Goal: Task Accomplishment & Management: Manage account settings

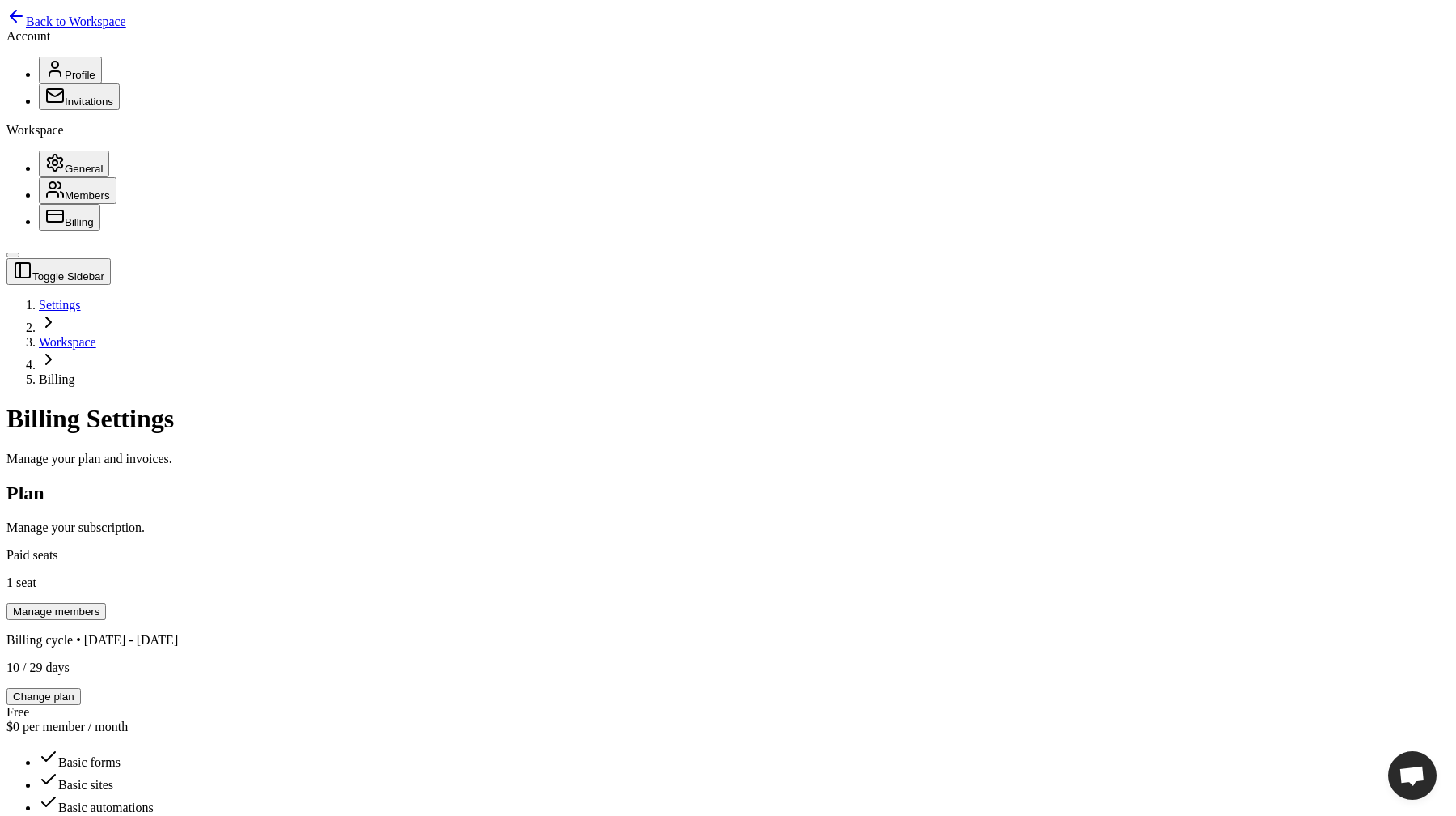
scroll to position [516, 0]
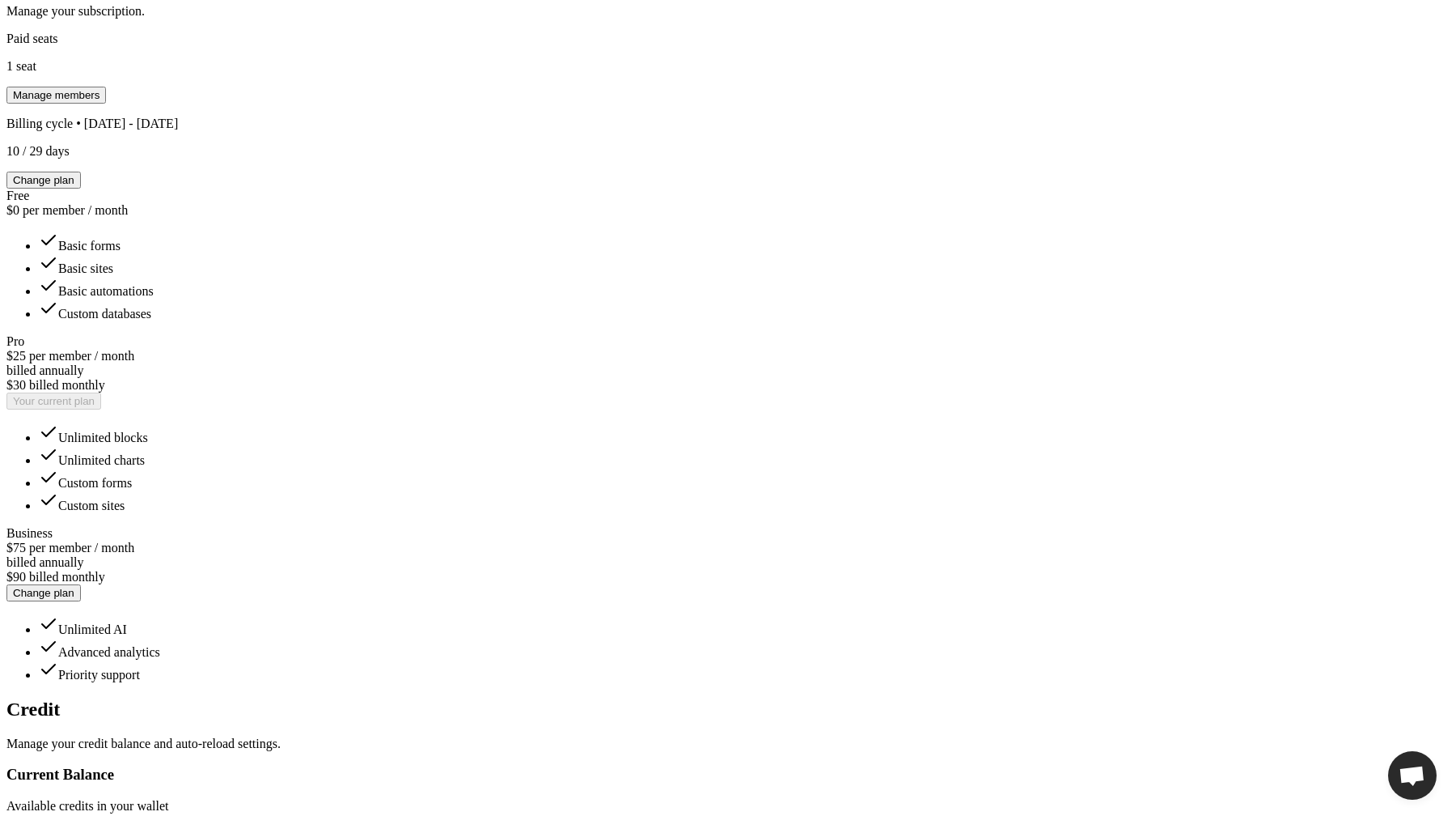
click at [292, 698] on div "Credit Manage your credit balance and auto-reload settings." at bounding box center [728, 724] width 1443 height 52
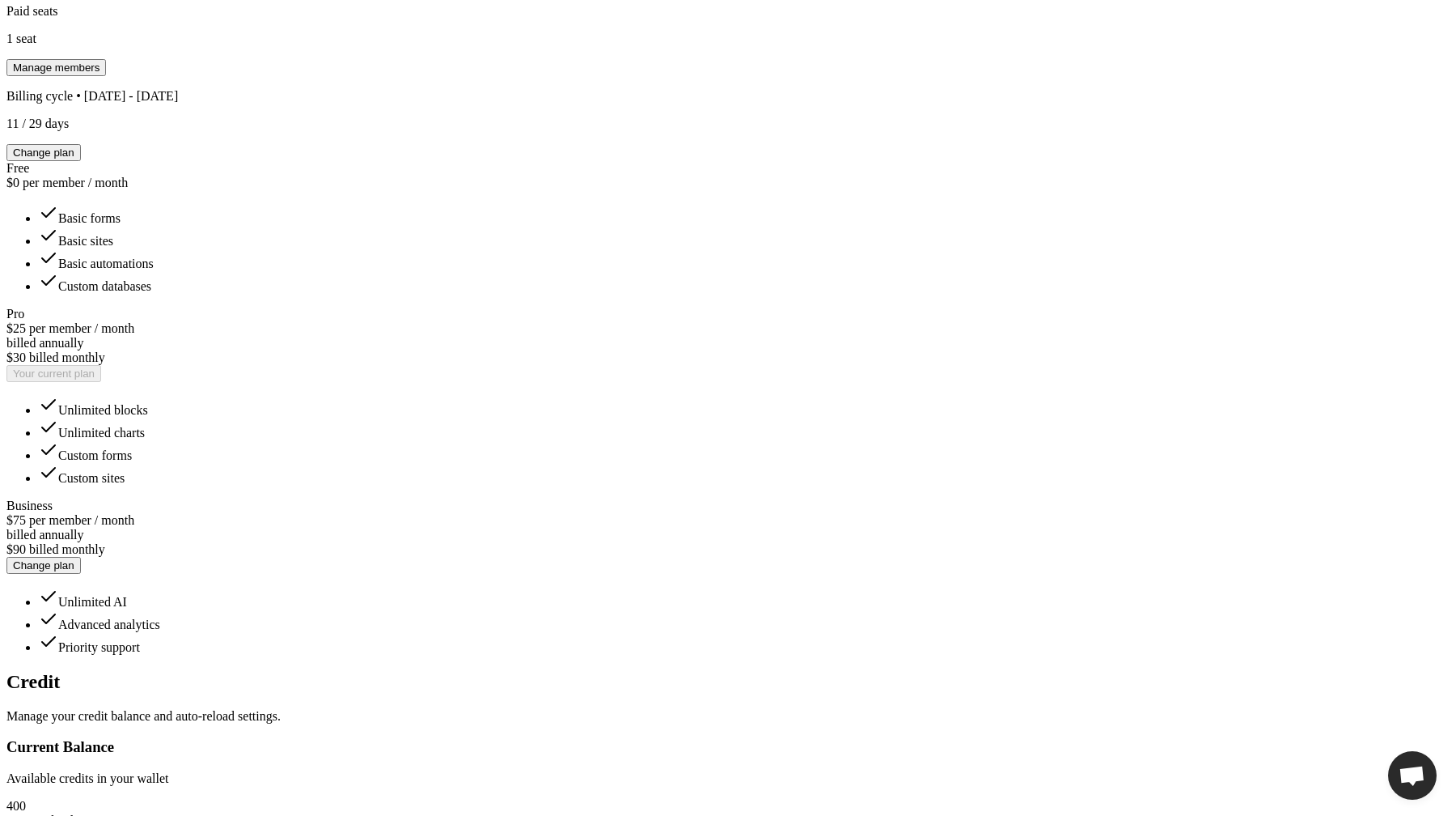
scroll to position [529, 0]
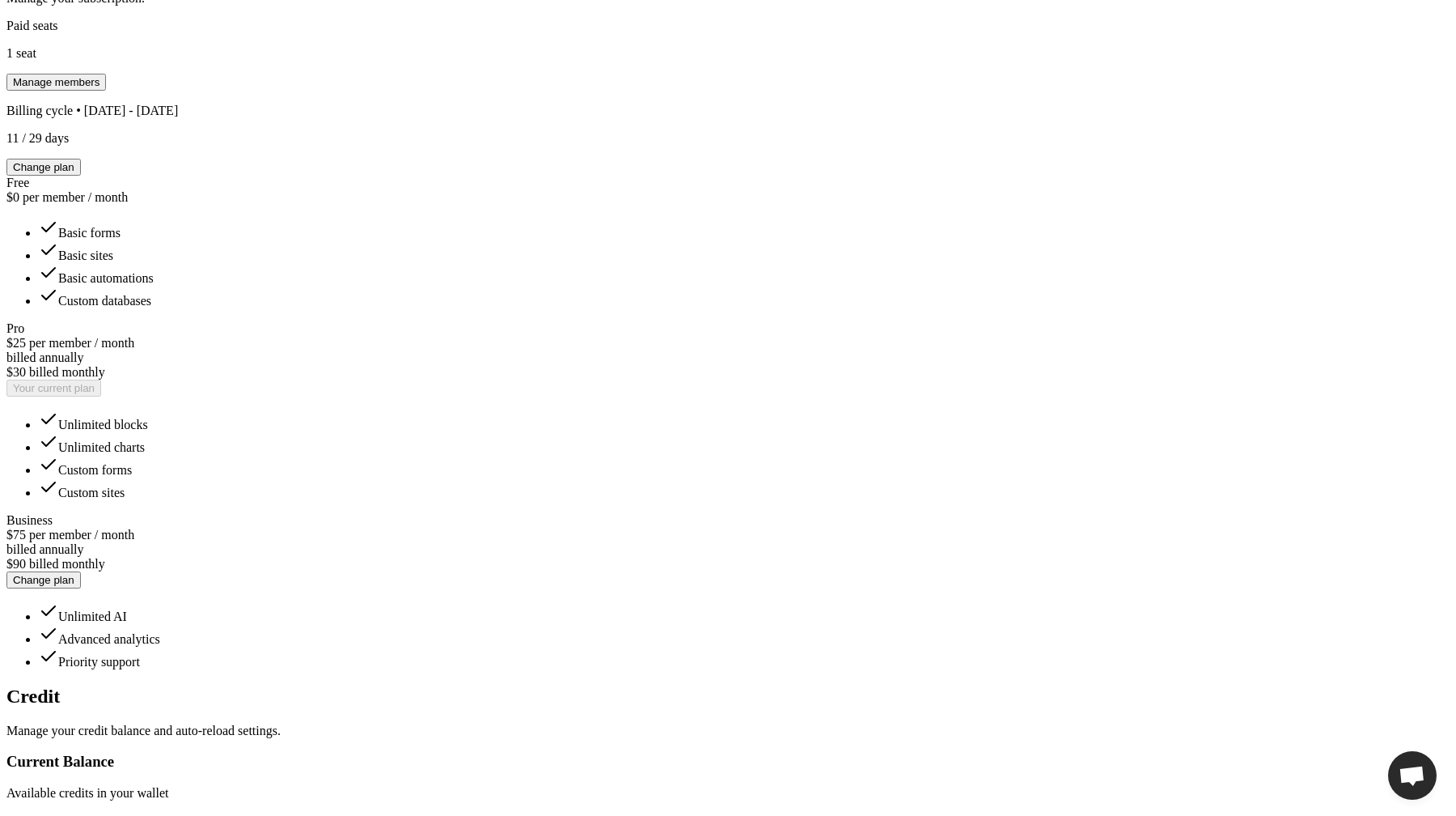
type input "*"
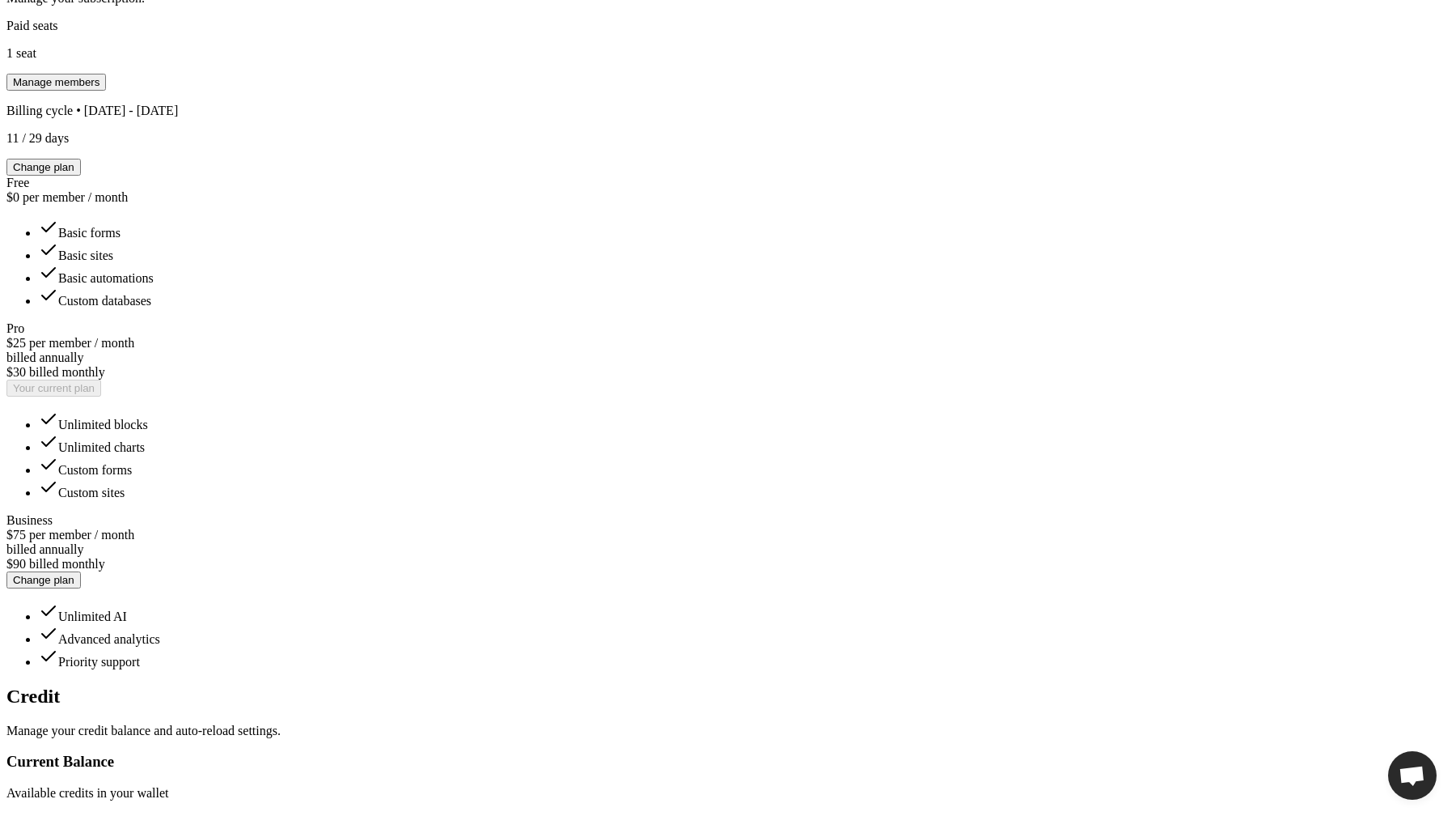
type input "***"
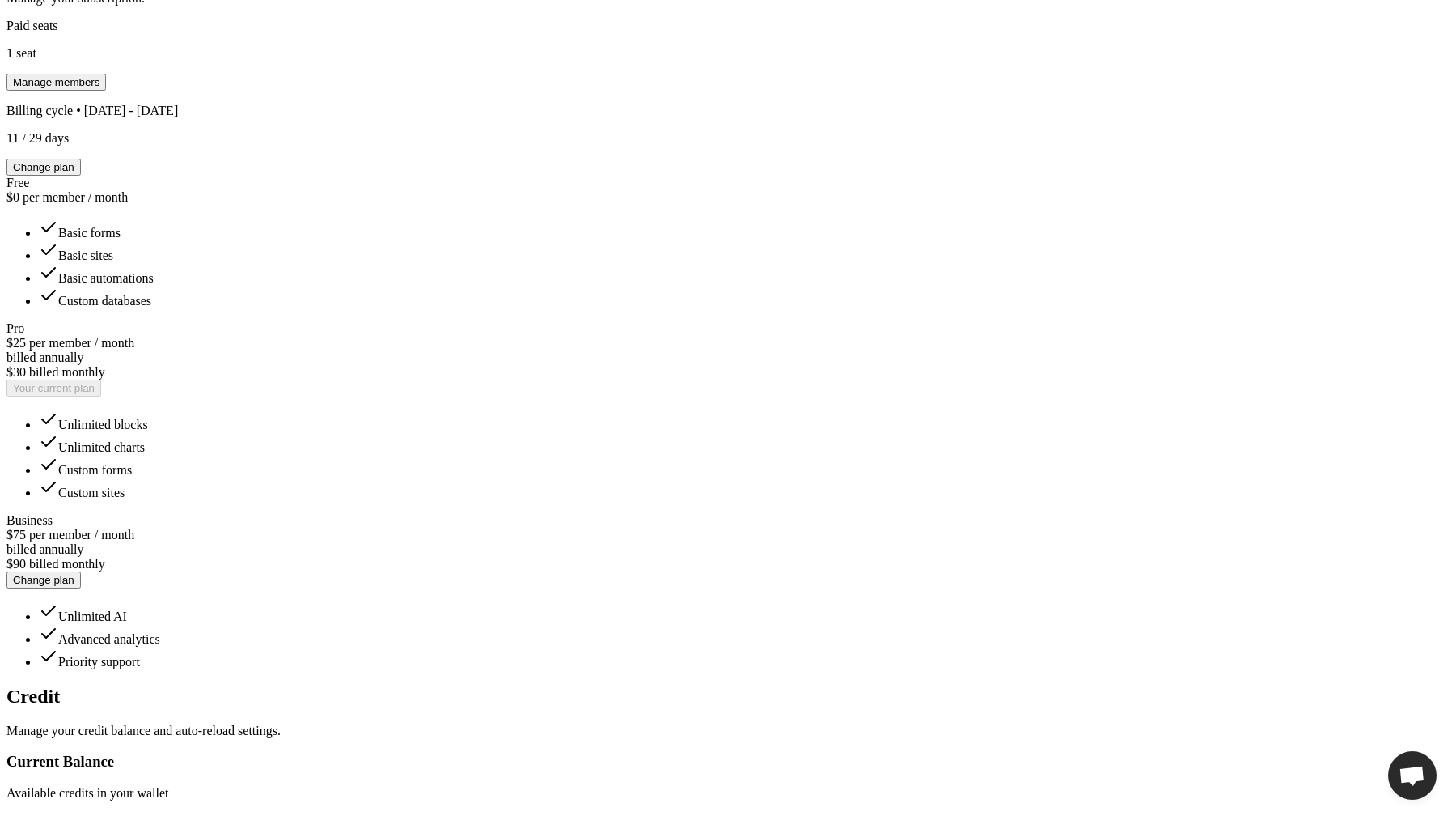
click at [1262, 552] on div "Toggle Sidebar Settings Workspace Billing Billing Settings Manage your plan and…" at bounding box center [728, 646] width 1443 height 1835
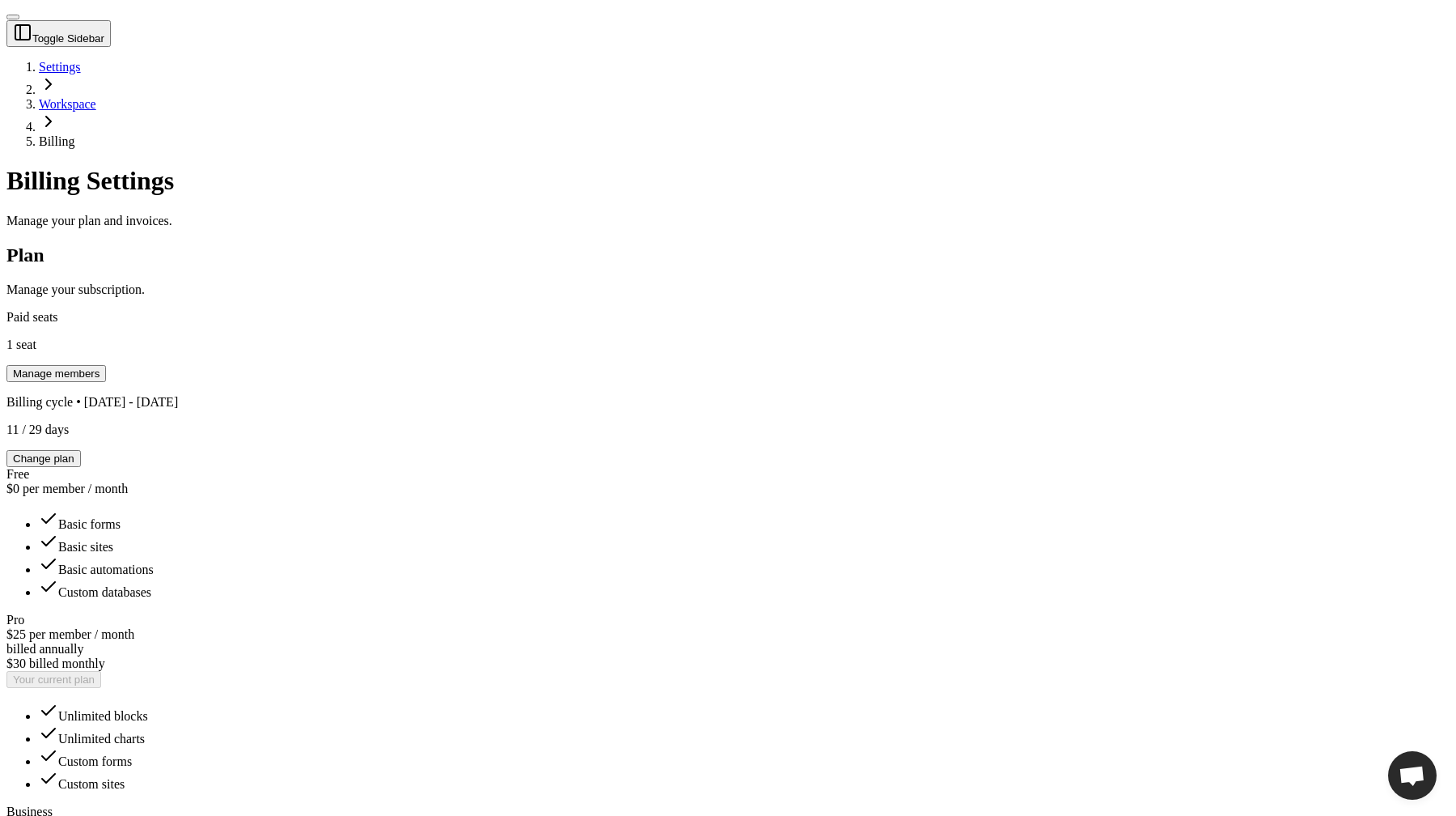
scroll to position [231, 0]
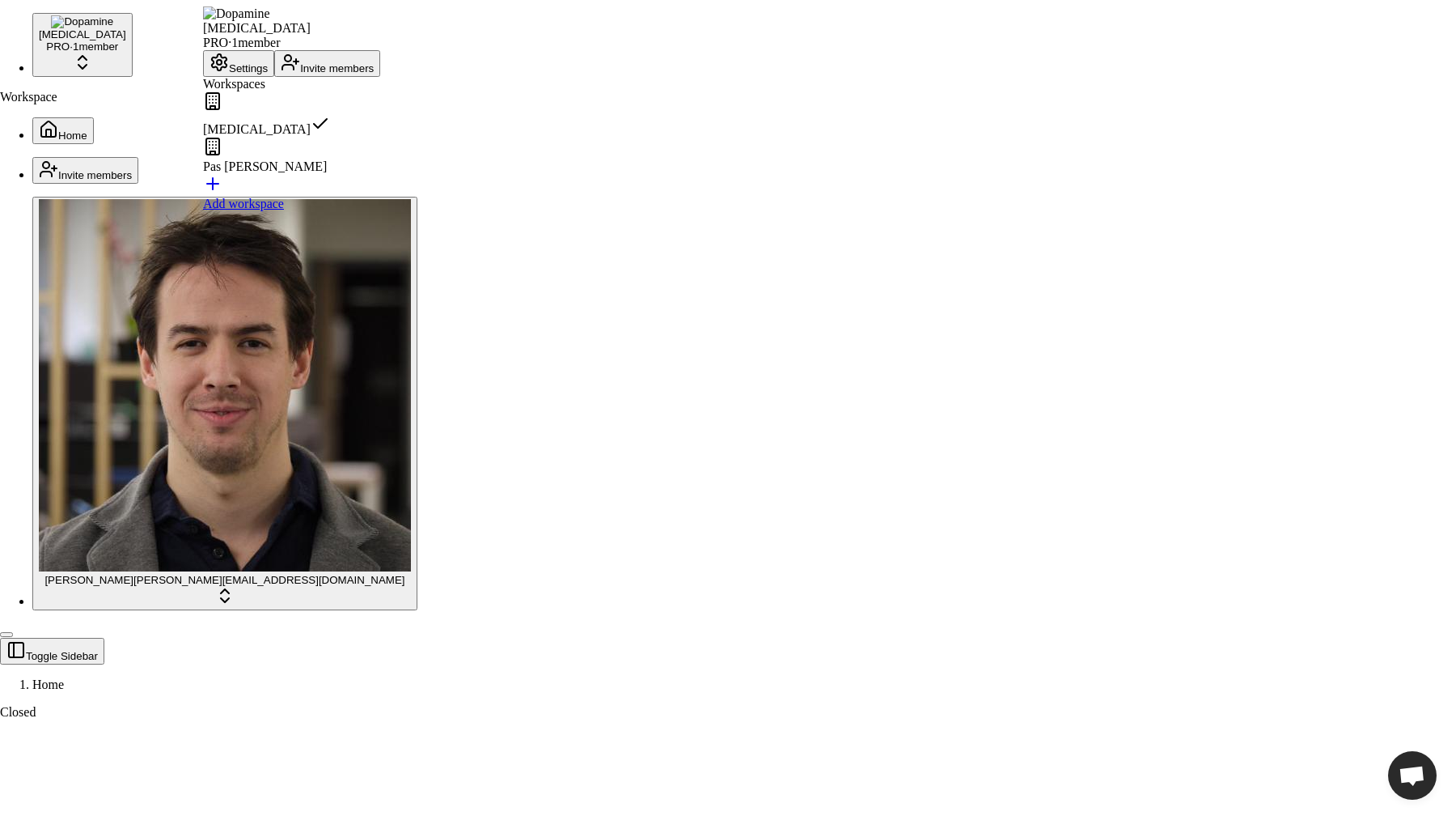
click at [274, 77] on button "Settings" at bounding box center [238, 63] width 71 height 27
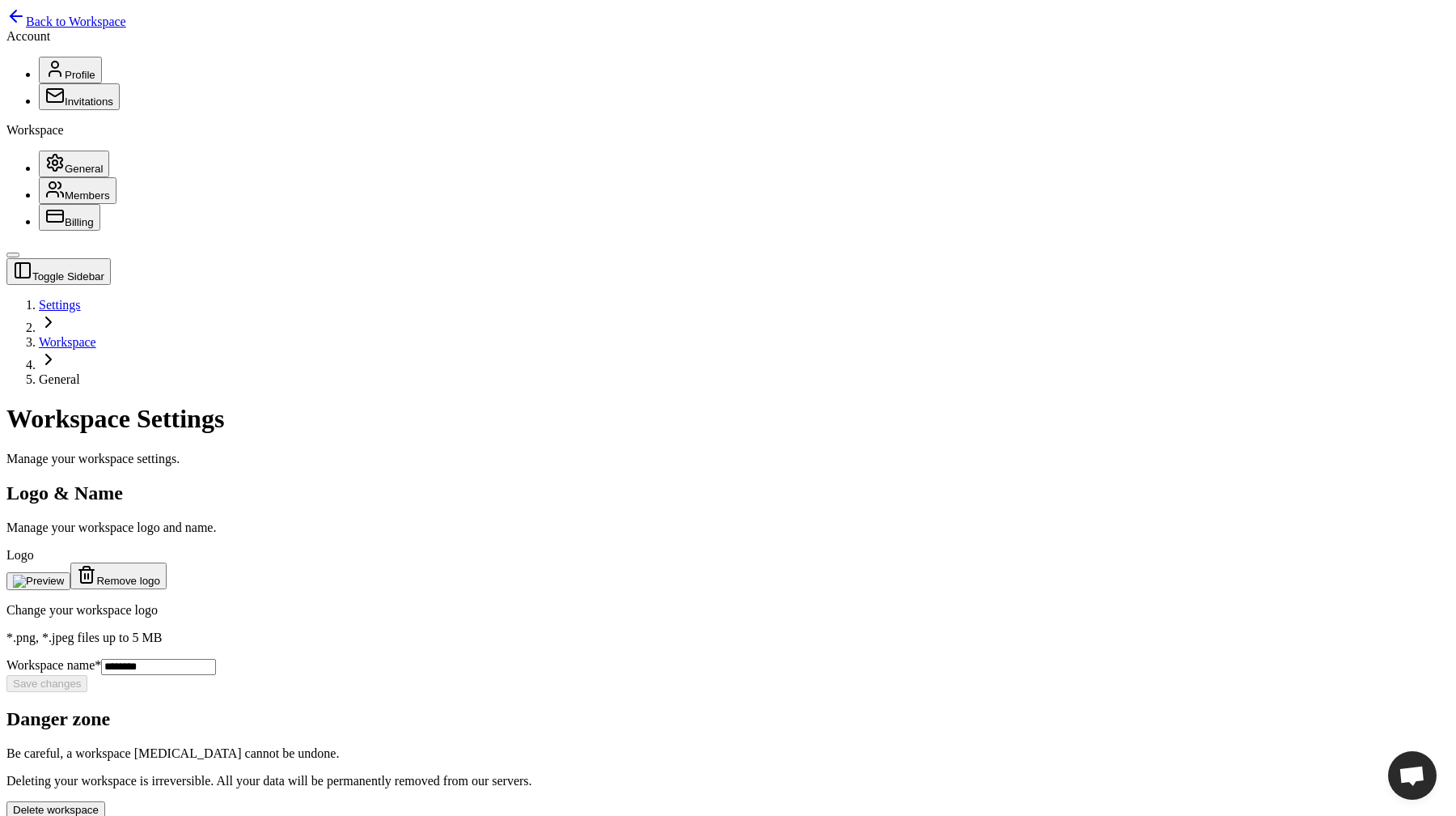
click at [65, 229] on span "Billing" at bounding box center [79, 222] width 29 height 12
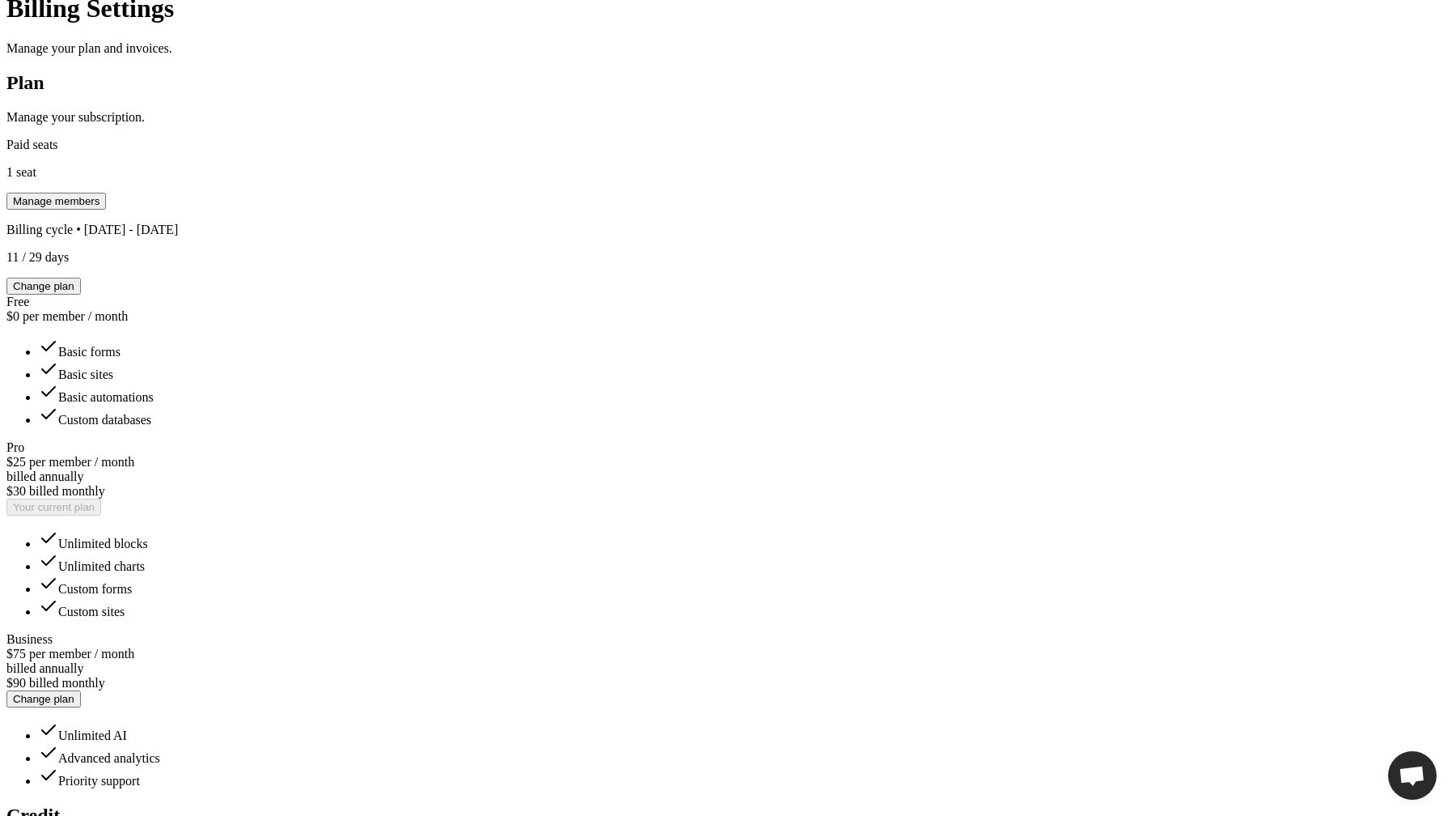
scroll to position [407, 0]
click at [1199, 367] on div "Toggle Sidebar Settings Workspace Billing Billing Settings Manage your plan and…" at bounding box center [728, 769] width 1443 height 1835
